Goal: Complete application form

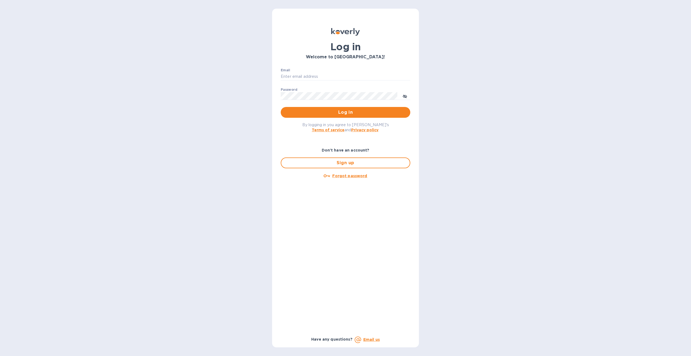
type input "[EMAIL_ADDRESS][DOMAIN_NAME]"
click at [346, 111] on span "Log in" at bounding box center [345, 112] width 121 height 6
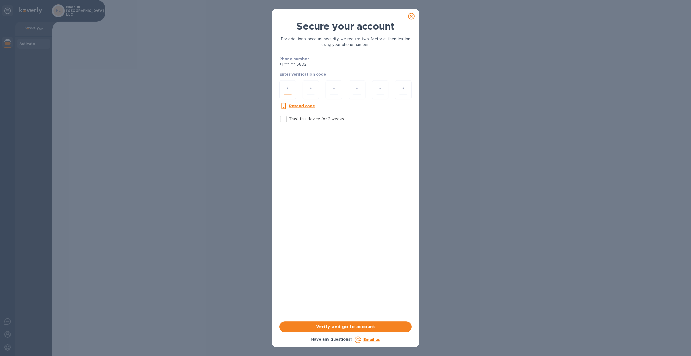
click at [291, 90] on input "number" at bounding box center [288, 90] width 8 height 10
paste input "1"
type input "1"
type input "0"
type input "5"
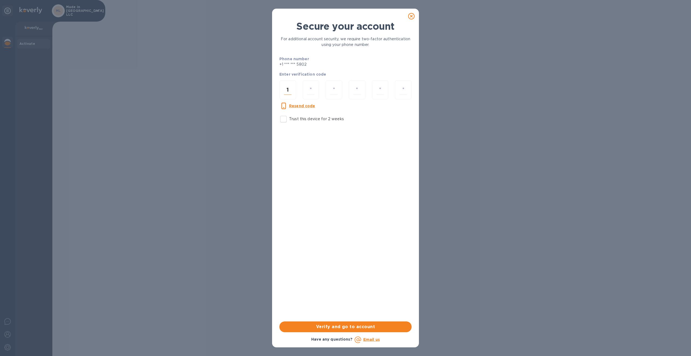
type input "3"
type input "0"
type input "8"
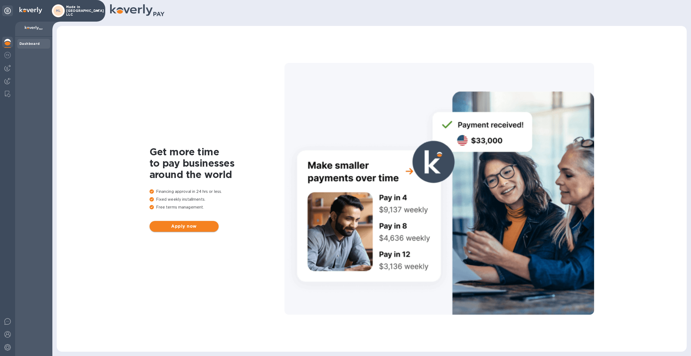
click at [195, 226] on span "Apply now" at bounding box center [184, 226] width 60 height 6
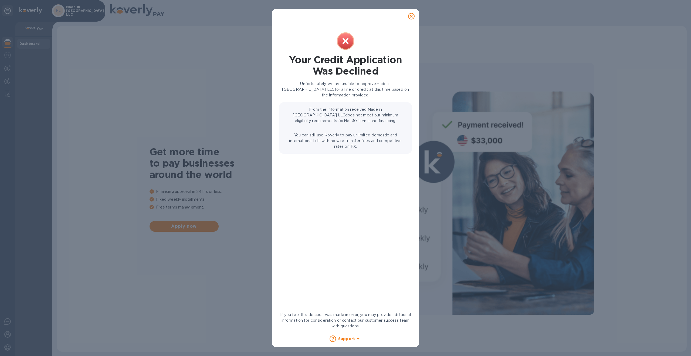
click at [185, 117] on div "Your Credit Application Was Declined Unfortunately, we are unable to approve Ma…" at bounding box center [345, 178] width 691 height 356
